Goal: Find specific page/section: Find specific page/section

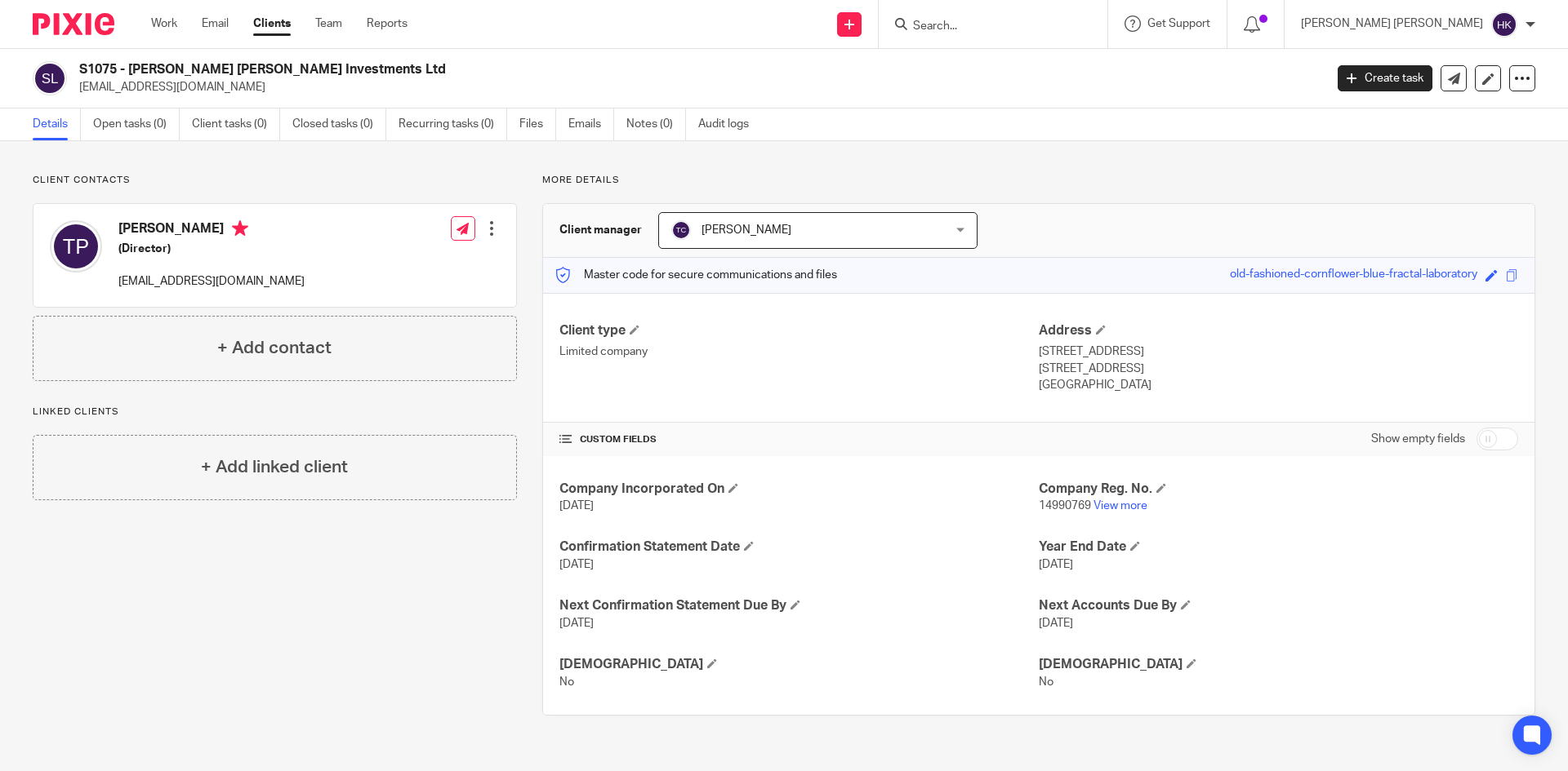
click at [224, 581] on div "Client contacts Trevor Stevenson Platt (Director) trevplatt@gmail.com Edit cont…" at bounding box center [262, 445] width 510 height 542
click at [1058, 25] on input "Search" at bounding box center [984, 27] width 147 height 14
type input "struct"
click at [298, 605] on div "Client contacts Trevor Stevenson Platt (Director) trevplatt@gmail.com Edit cont…" at bounding box center [262, 445] width 510 height 542
click at [1058, 22] on input "Search" at bounding box center [984, 27] width 147 height 14
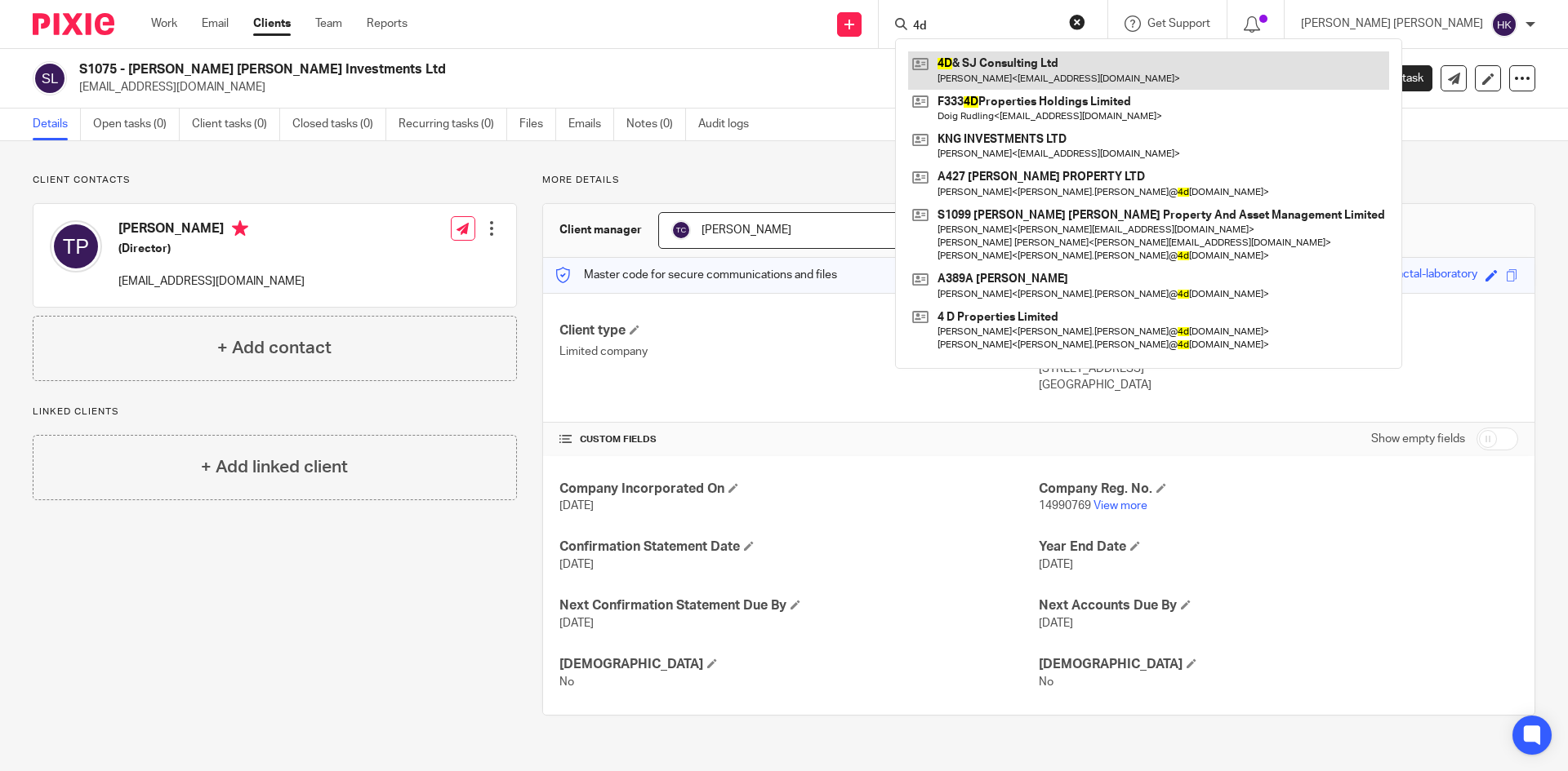
type input "4d"
click at [1097, 69] on link at bounding box center [1149, 69] width 481 height 37
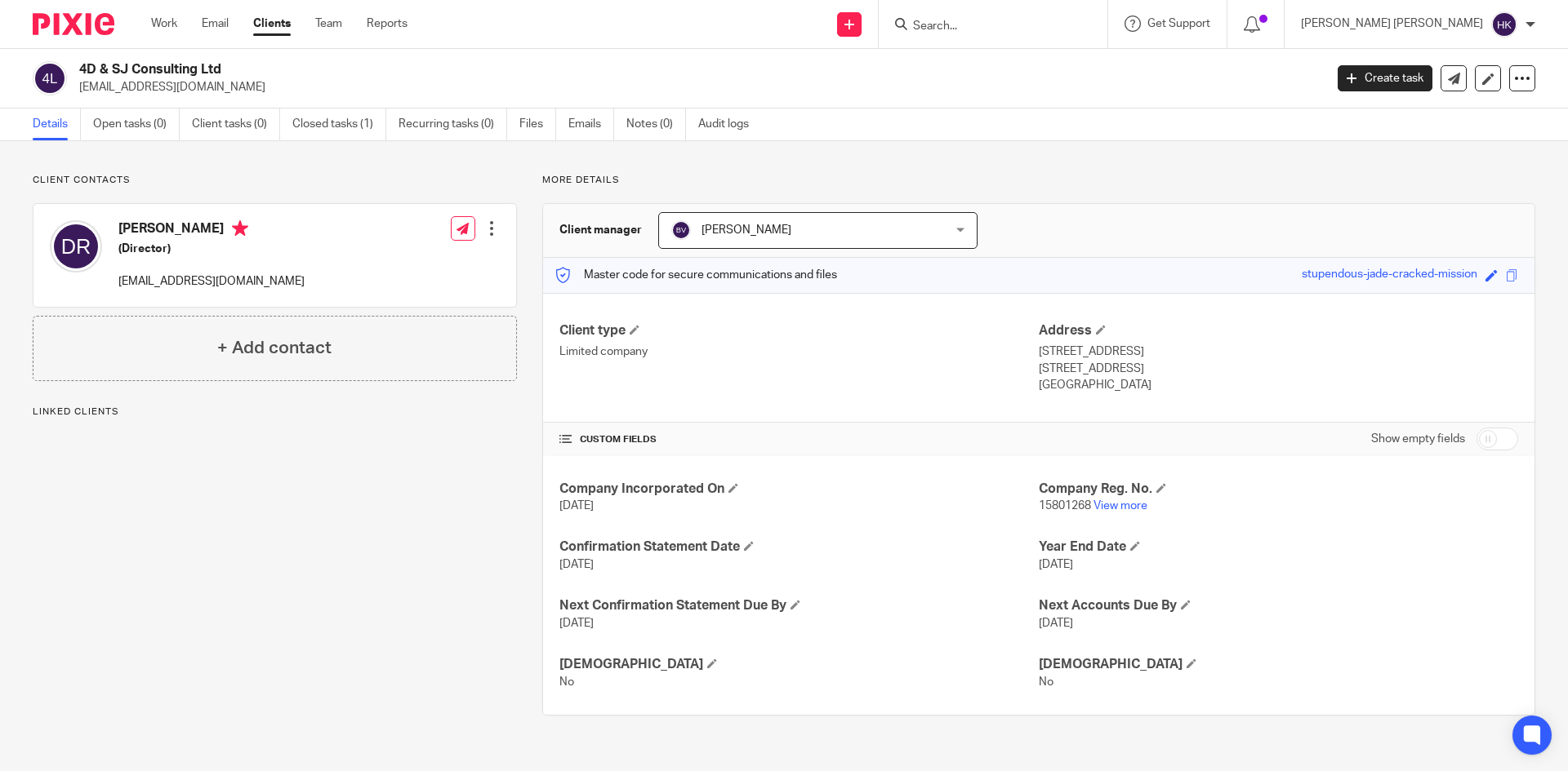
drag, startPoint x: 242, startPoint y: 69, endPoint x: 82, endPoint y: 64, distance: 160.1
click at [82, 64] on h2 "4D & SJ Consulting Ltd" at bounding box center [572, 69] width 987 height 17
copy h2 "4D & SJ Consulting Ltd"
click at [1058, 20] on input "Search" at bounding box center [984, 27] width 147 height 14
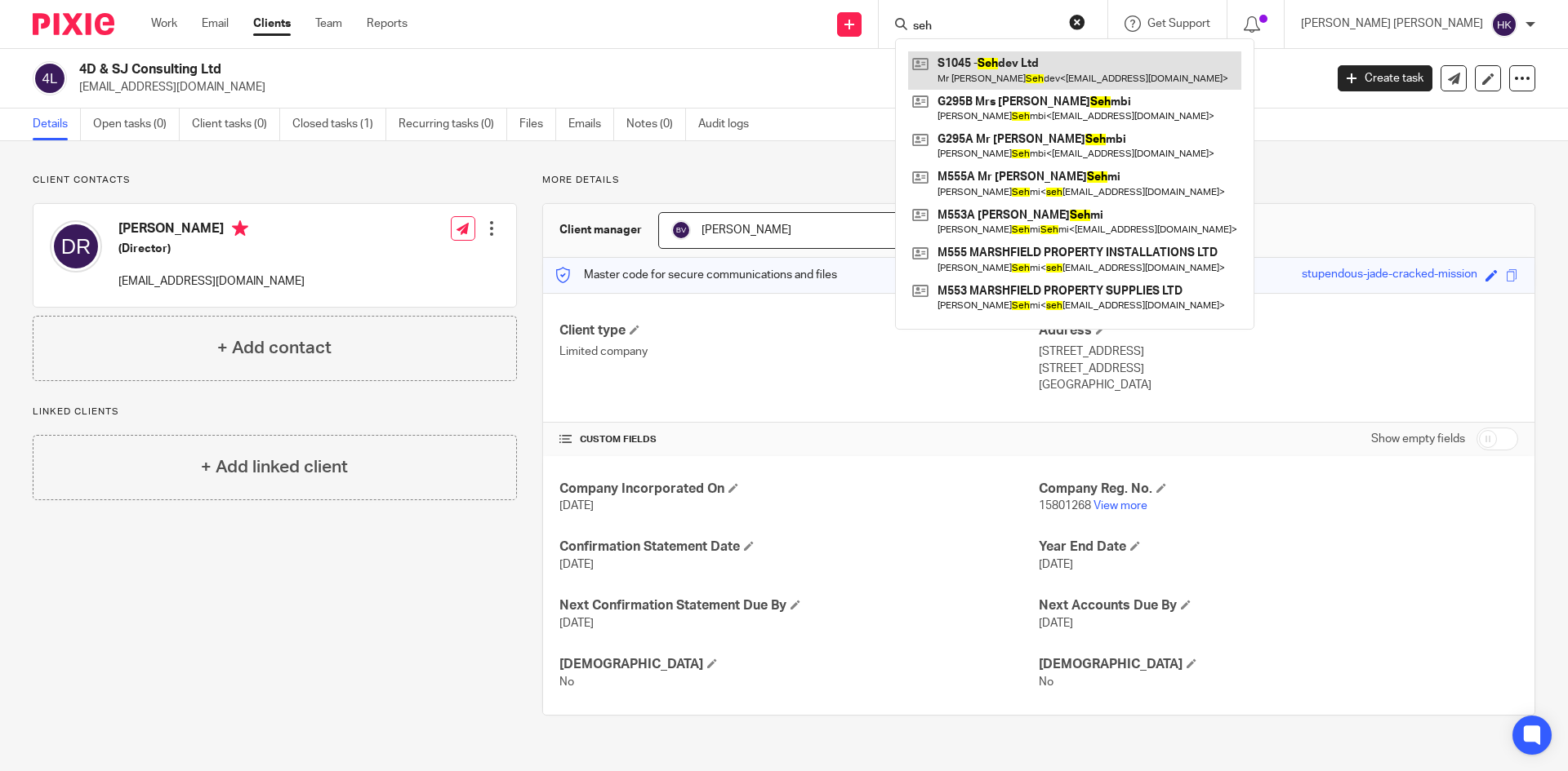
type input "seh"
click at [1095, 67] on link at bounding box center [1074, 69] width 333 height 37
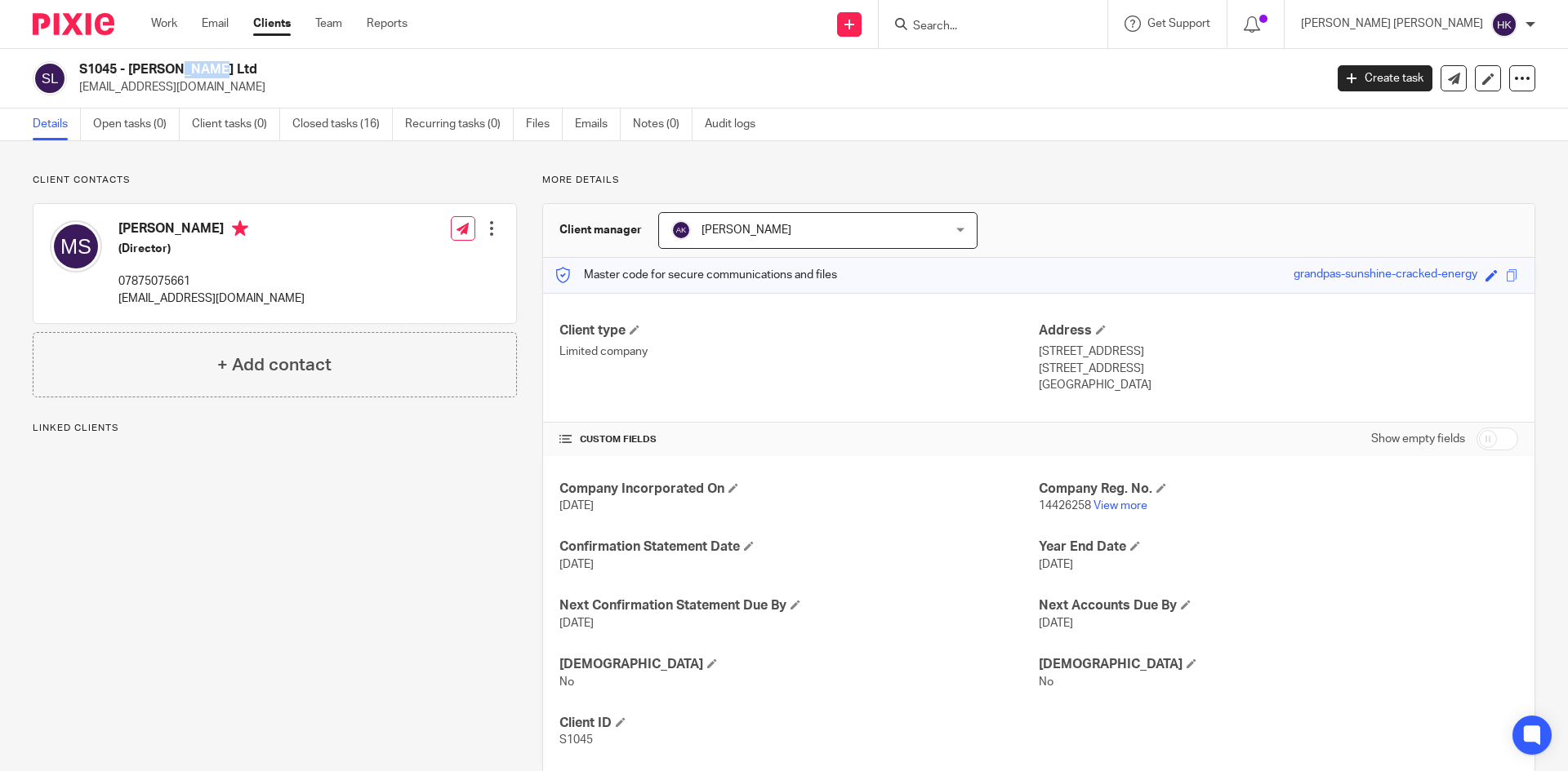
drag, startPoint x: 0, startPoint y: 0, endPoint x: 115, endPoint y: 67, distance: 133.1
click at [115, 67] on h2 "S1045 - Sehdev Ltd" at bounding box center [572, 69] width 987 height 17
copy h2 "S1045"
click at [1058, 26] on input "Search" at bounding box center [984, 27] width 147 height 14
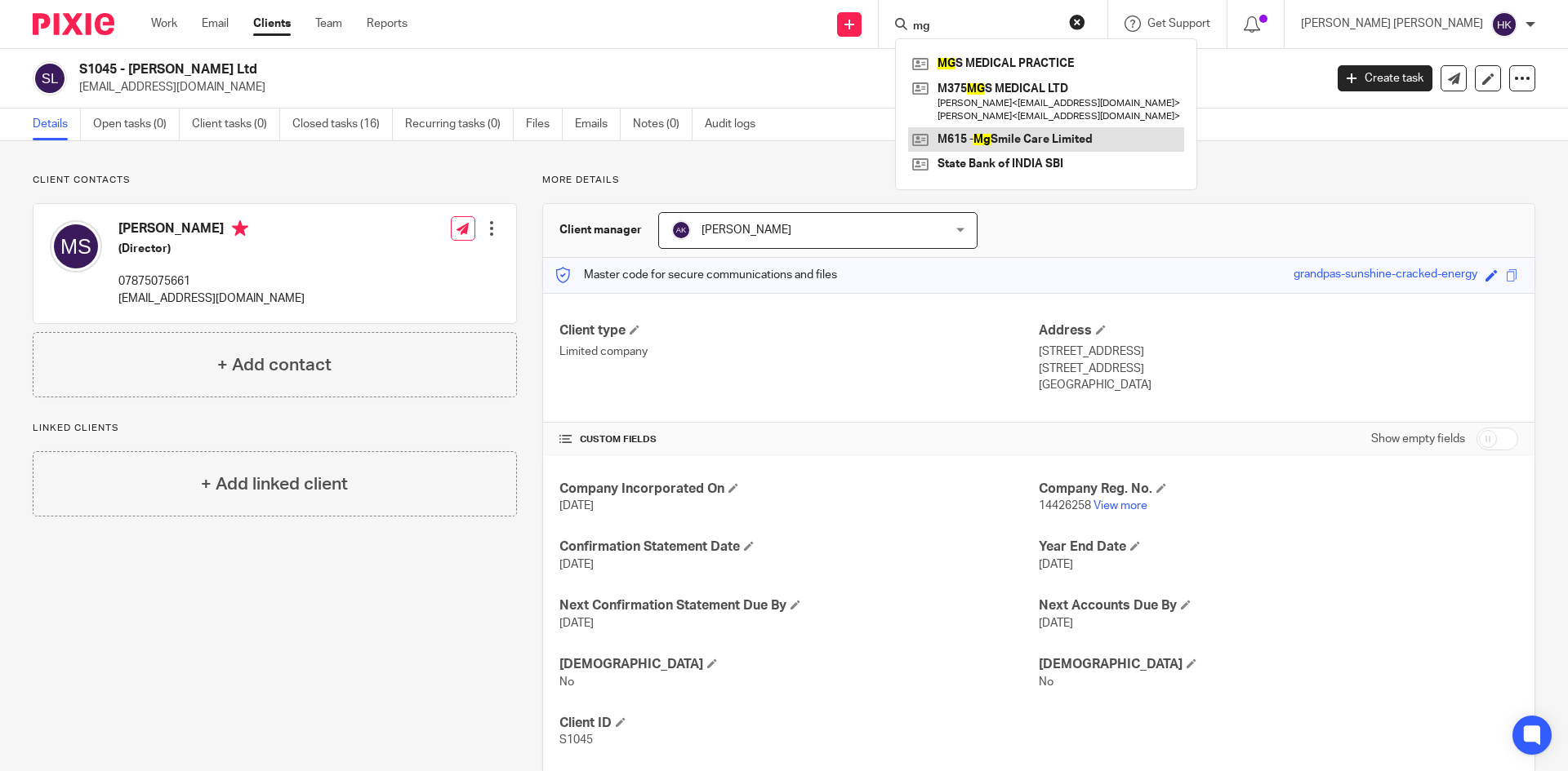
type input "mg"
click at [1171, 139] on link at bounding box center [1046, 140] width 276 height 25
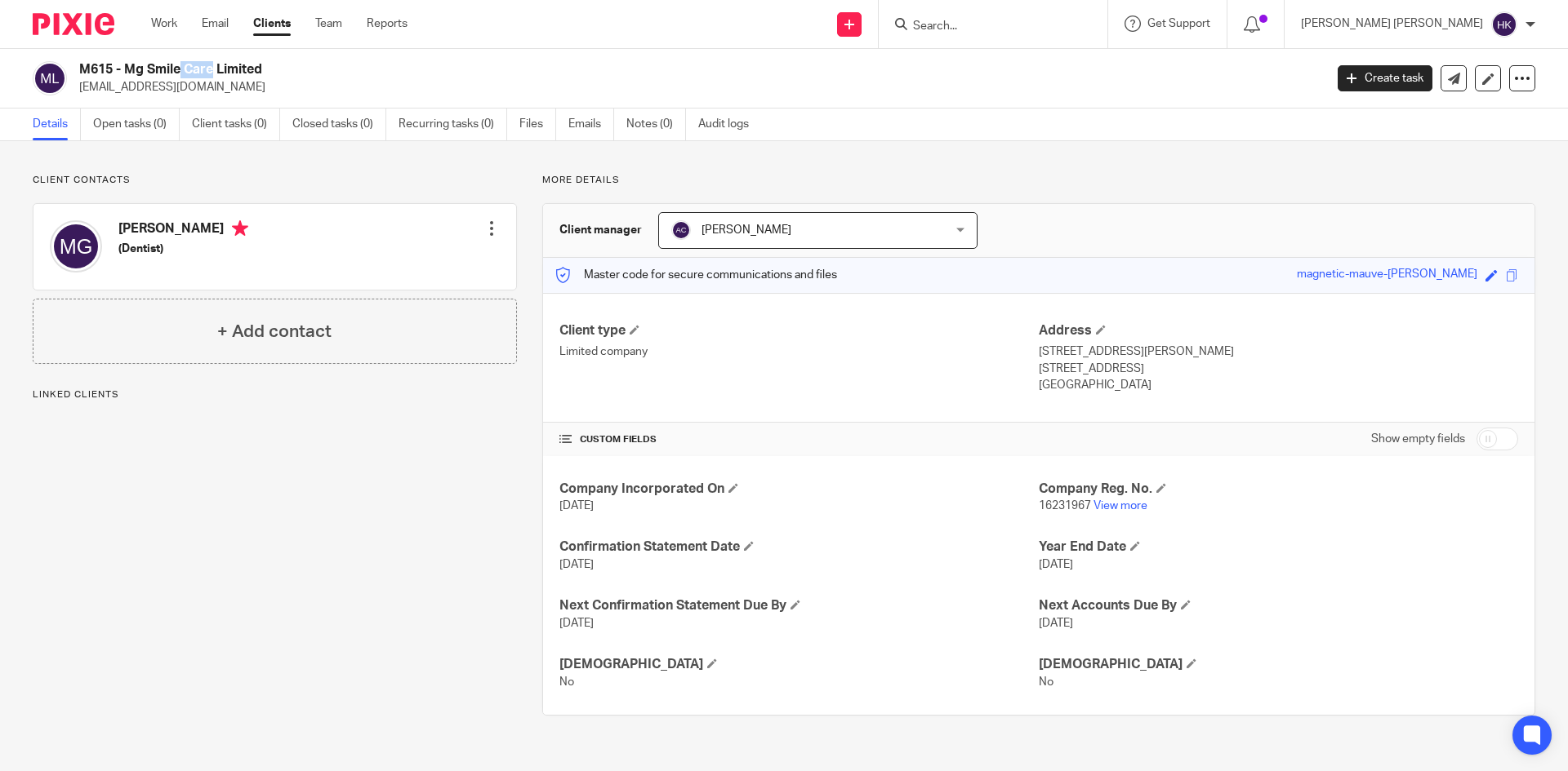
drag, startPoint x: 0, startPoint y: 0, endPoint x: 116, endPoint y: 67, distance: 134.0
click at [116, 67] on h2 "M615 - Mg Smile Care Limited" at bounding box center [572, 69] width 987 height 17
copy h2 "M615"
click at [1058, 29] on input "Search" at bounding box center [984, 27] width 147 height 14
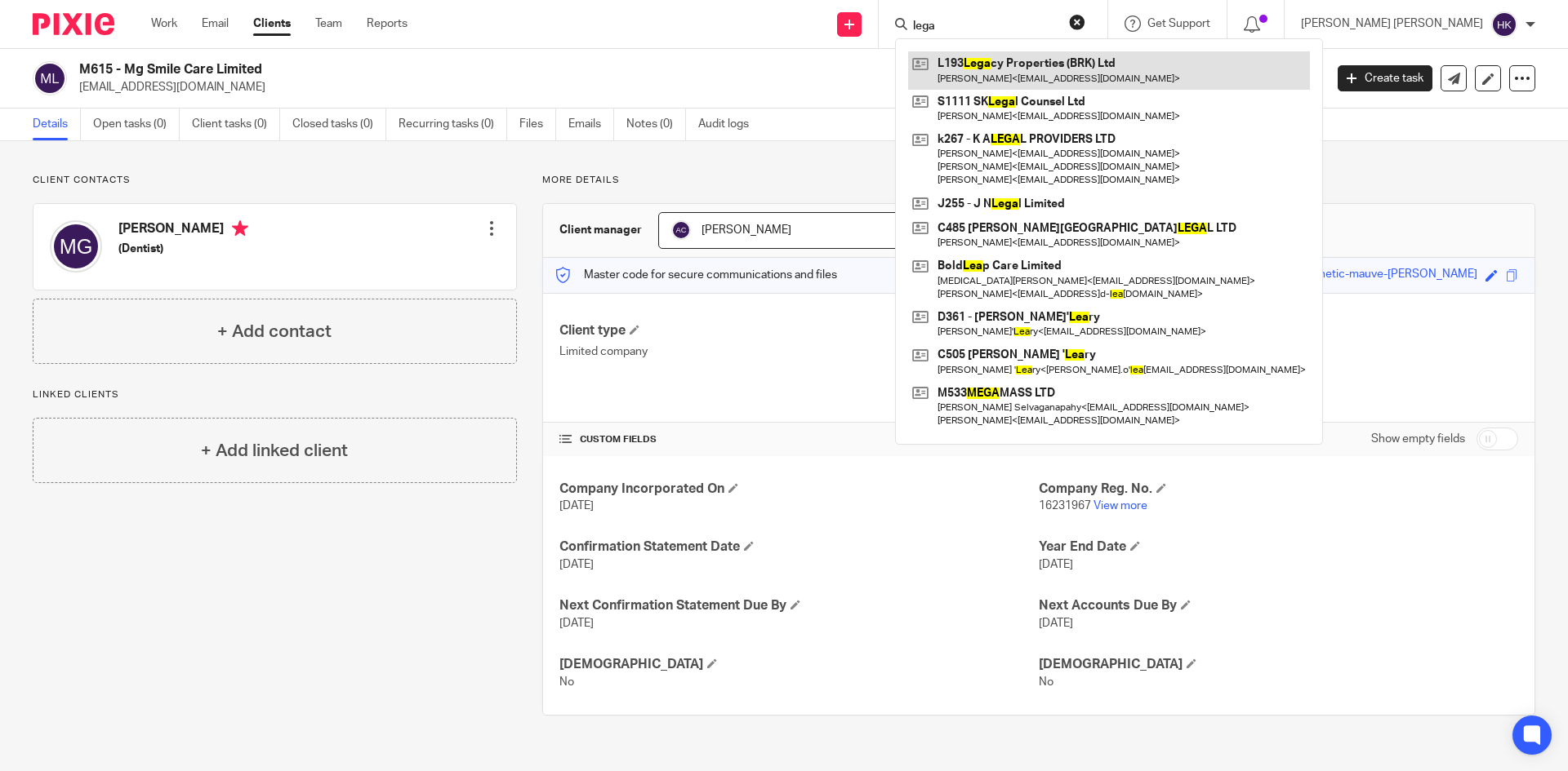
type input "lega"
click at [1145, 69] on link at bounding box center [1109, 69] width 401 height 37
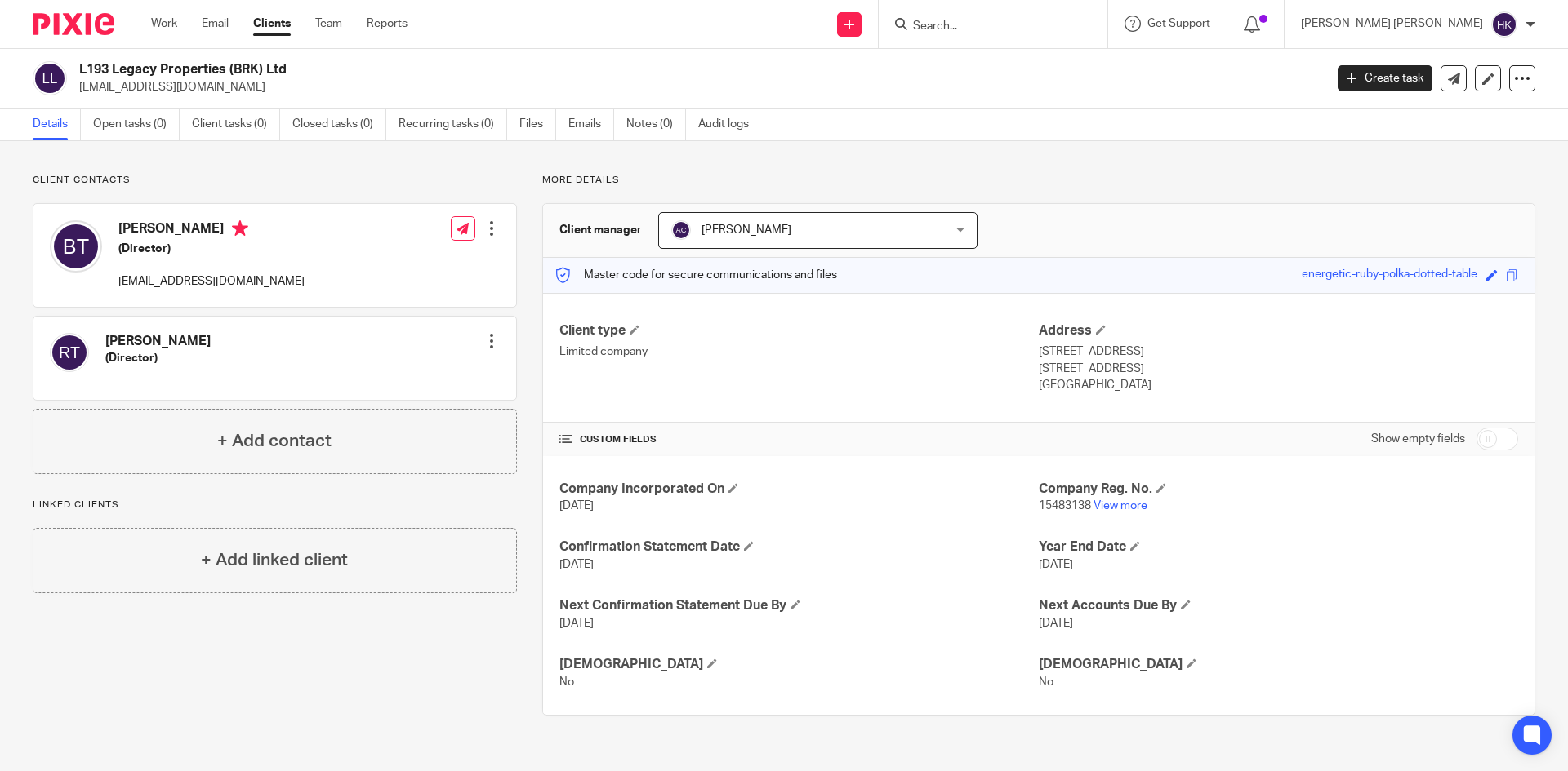
drag, startPoint x: 290, startPoint y: 70, endPoint x: 71, endPoint y: 74, distance: 219.0
click at [71, 74] on div "L193 Legacy Properties (BRK) Ltd bobbyraman1982@gmail.com" at bounding box center [672, 78] width 1280 height 34
copy div "L193 Legacy Properties (BRK) Ltd"
click at [1058, 29] on input "Search" at bounding box center [984, 27] width 147 height 14
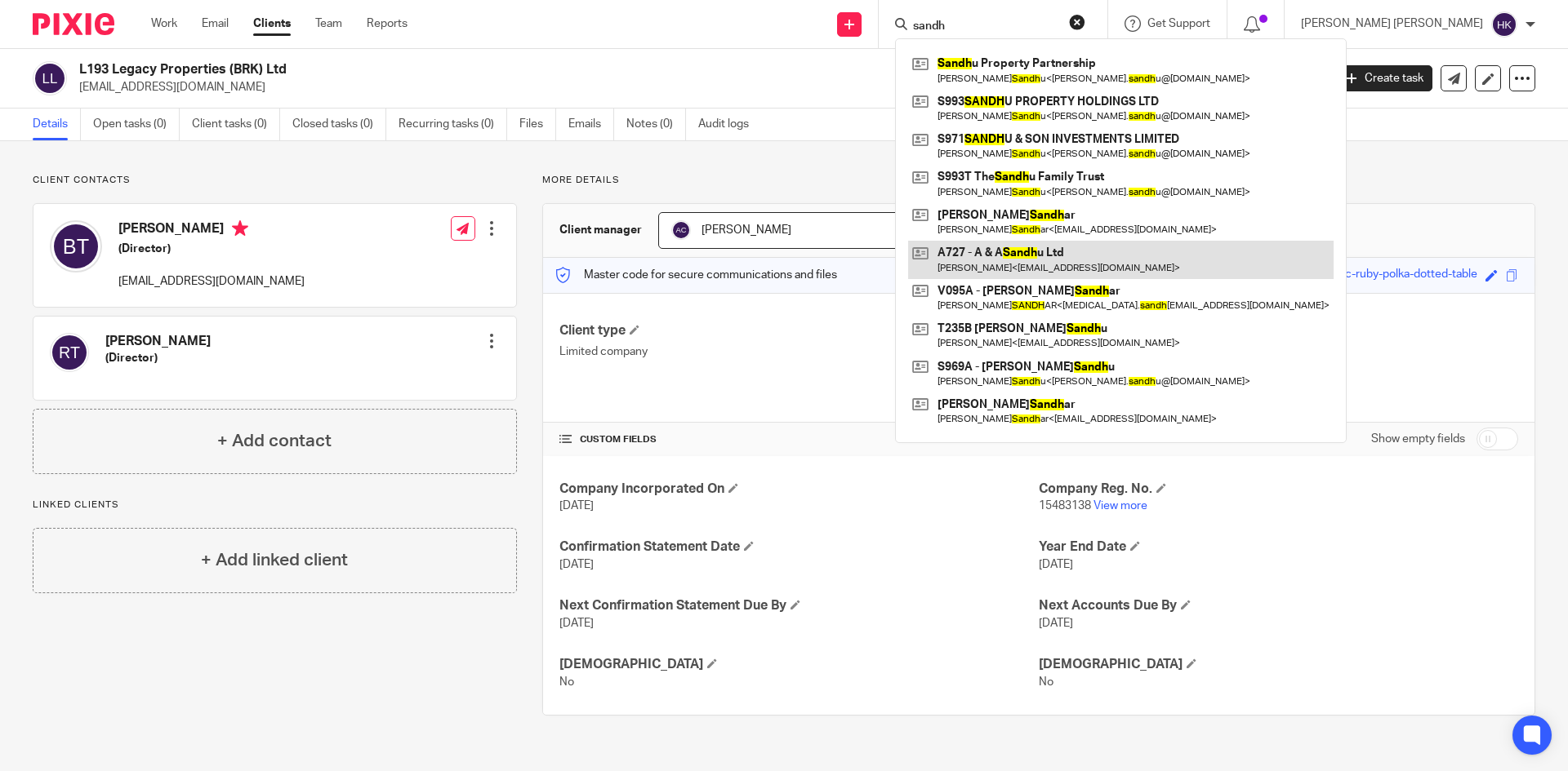
type input "sandh"
click at [1130, 241] on link at bounding box center [1120, 259] width 425 height 37
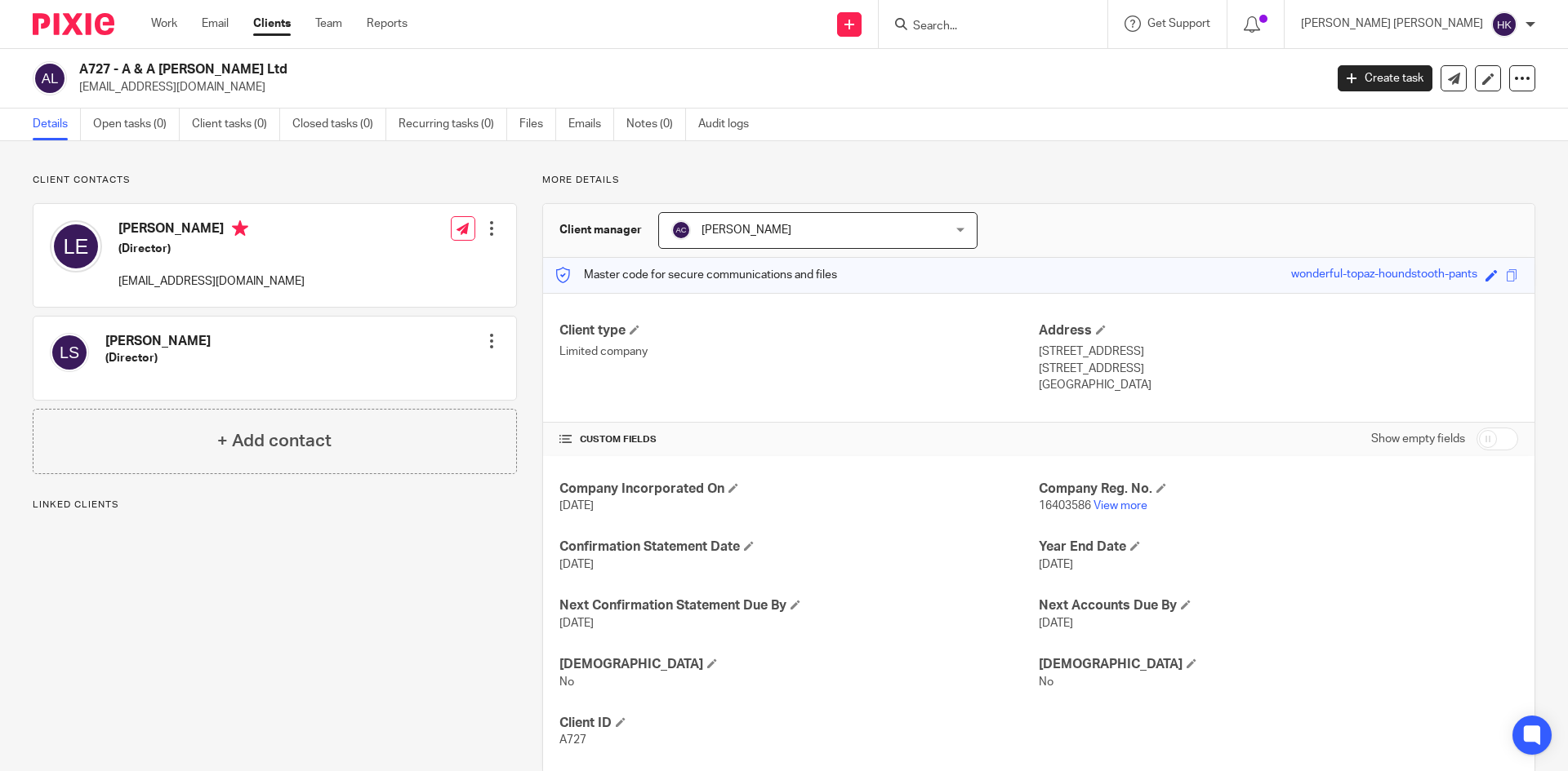
click at [81, 56] on div "A727 - A & A [PERSON_NAME] Ltd [EMAIL_ADDRESS][DOMAIN_NAME] Create task Update …" at bounding box center [784, 79] width 1568 height 60
click at [348, 72] on h2 "A727 - A & A [PERSON_NAME] Ltd" at bounding box center [572, 69] width 987 height 17
drag, startPoint x: 255, startPoint y: 70, endPoint x: 80, endPoint y: 61, distance: 175.2
click at [80, 61] on h2 "A727 - A & A Sandhu Ltd" at bounding box center [572, 69] width 987 height 17
copy h2 "A727 - A & A Sandhu Ltd"
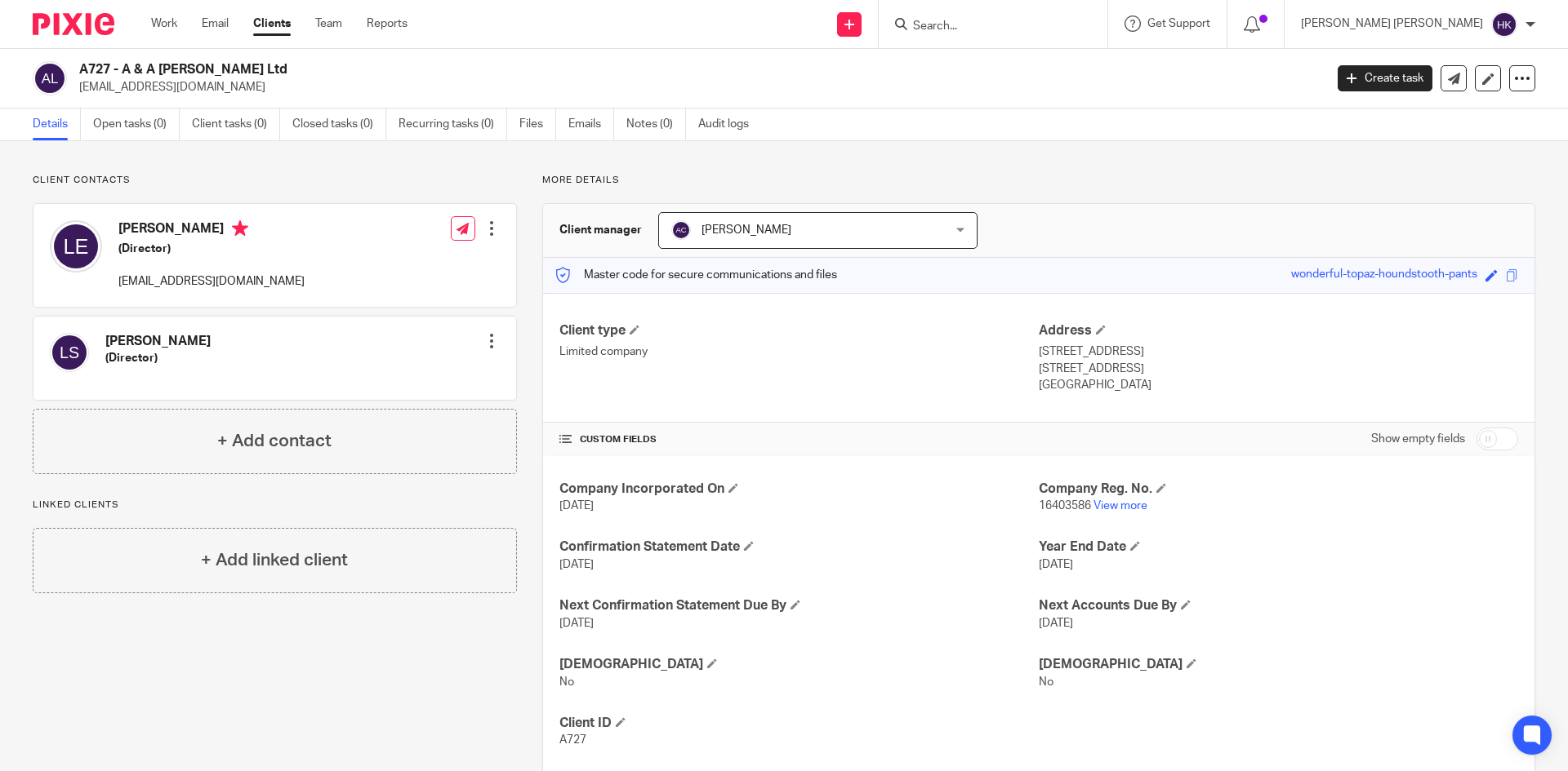
click at [1058, 23] on input "Search" at bounding box center [984, 27] width 147 height 14
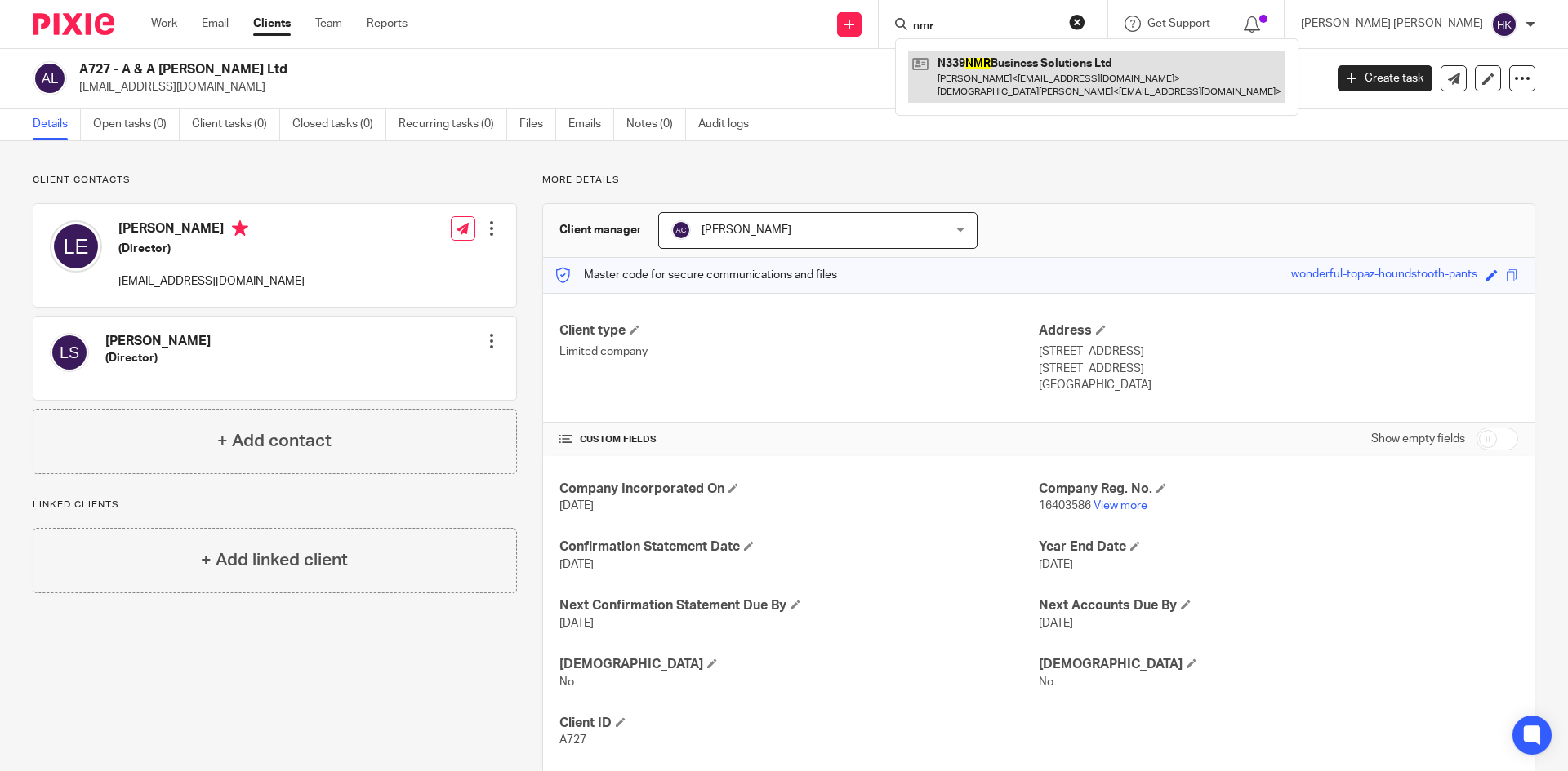
type input "nmr"
click at [1152, 61] on link at bounding box center [1096, 76] width 377 height 50
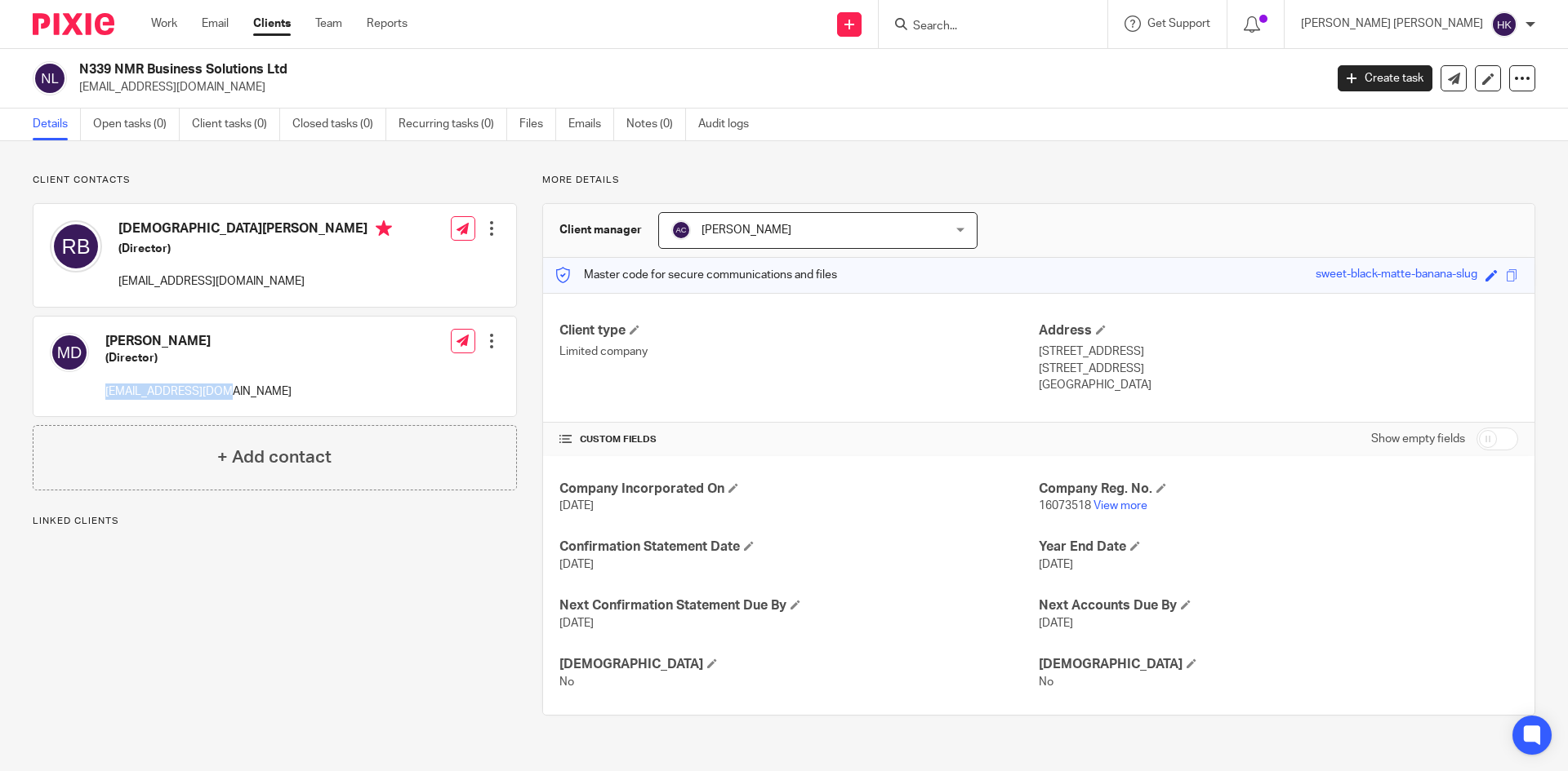
drag, startPoint x: 106, startPoint y: 388, endPoint x: 248, endPoint y: 391, distance: 142.0
click at [248, 391] on div "[PERSON_NAME] (Director) [EMAIL_ADDRESS][DOMAIN_NAME] Edit contact Create clien…" at bounding box center [274, 366] width 482 height 100
copy p "[EMAIL_ADDRESS][DOMAIN_NAME]"
drag, startPoint x: 314, startPoint y: 73, endPoint x: 72, endPoint y: 62, distance: 242.2
click at [72, 62] on div "N339 NMR Business Solutions Ltd [EMAIL_ADDRESS][DOMAIN_NAME]" at bounding box center [672, 78] width 1280 height 34
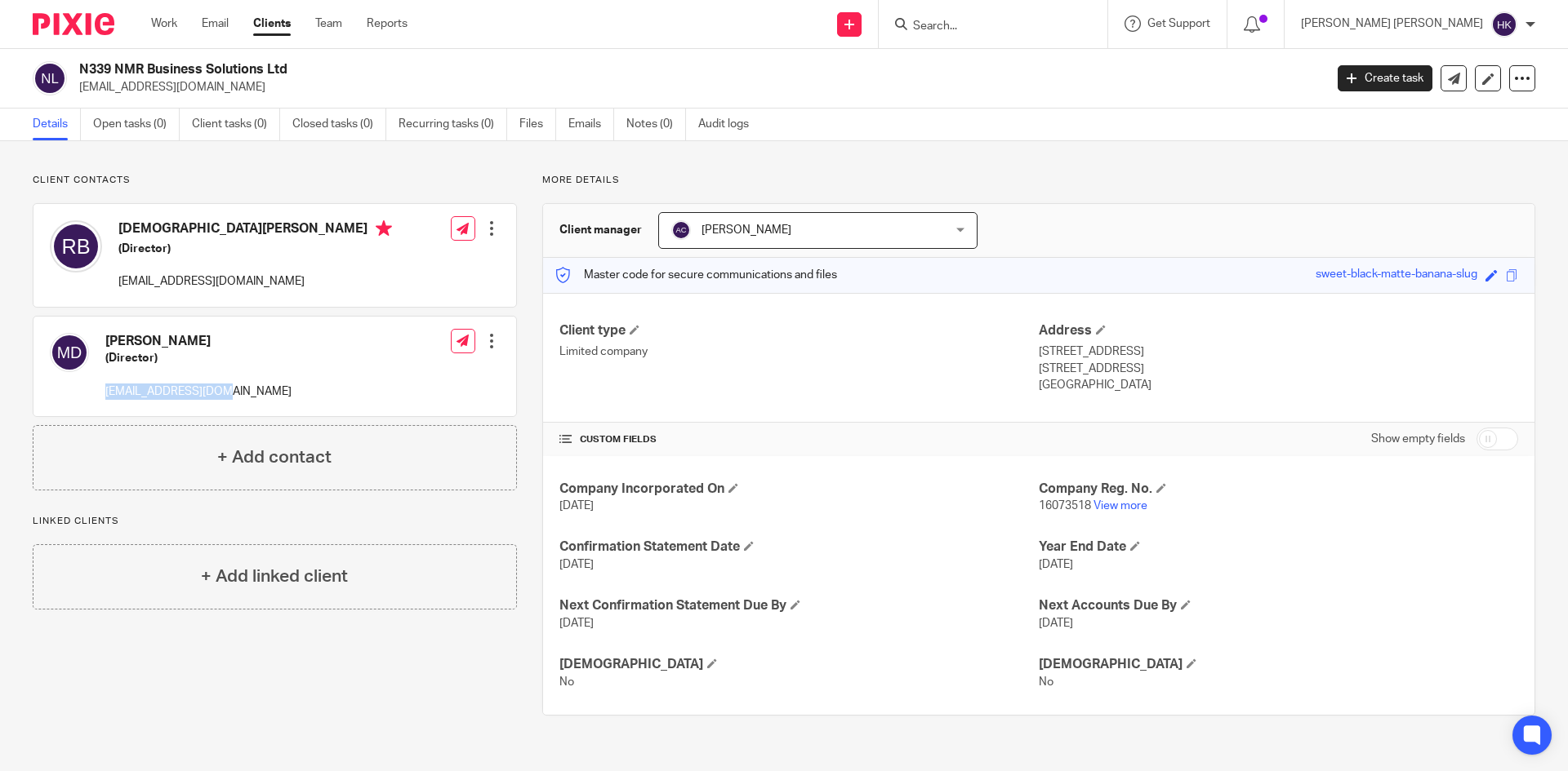
copy div "N339 NMR Business Solutions Ltd"
